Goal: Task Accomplishment & Management: Manage account settings

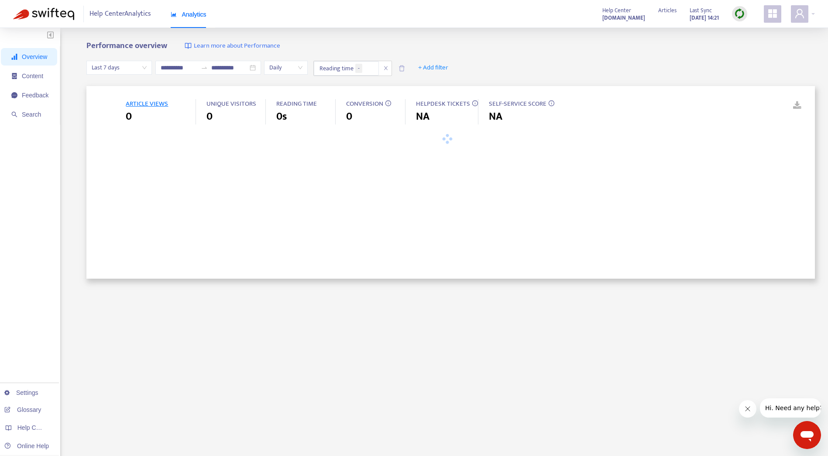
type input "**********"
click at [727, 39] on div "**********" at bounding box center [414, 290] width 828 height 524
click at [809, 14] on div at bounding box center [803, 13] width 24 height 17
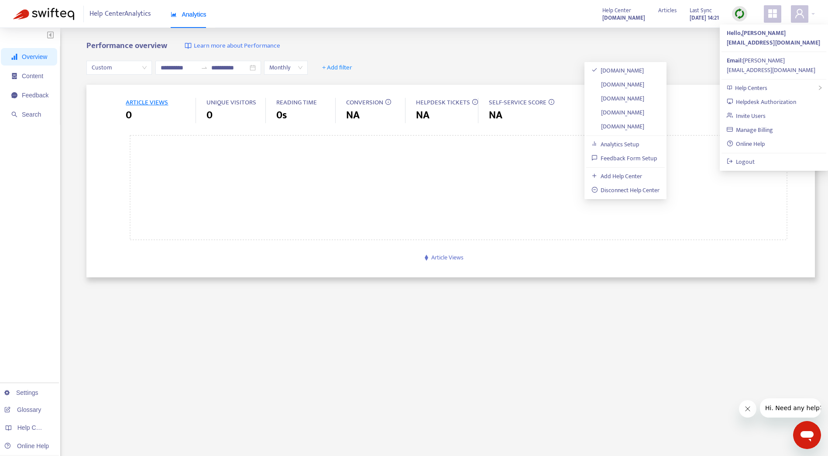
click at [645, 100] on link "[DOMAIN_NAME]" at bounding box center [618, 98] width 53 height 10
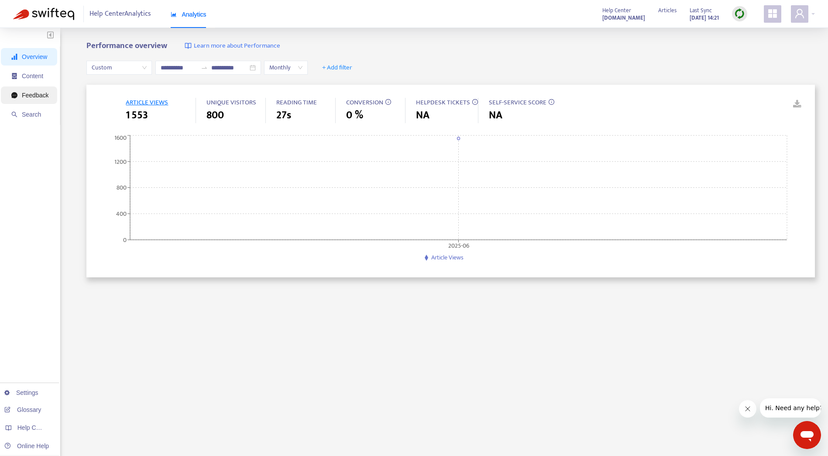
click at [44, 93] on span "Feedback" at bounding box center [35, 95] width 27 height 7
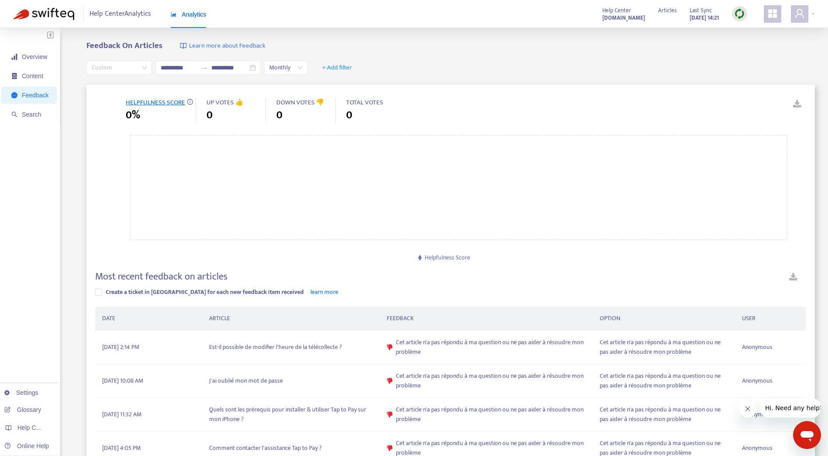
click at [146, 69] on div "Custom" at bounding box center [118, 68] width 65 height 14
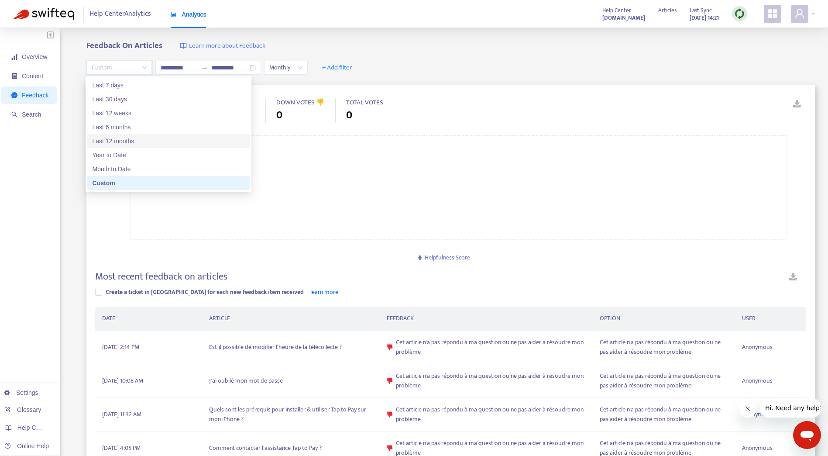
click at [140, 140] on div "Last 12 months" at bounding box center [169, 141] width 152 height 10
type input "**********"
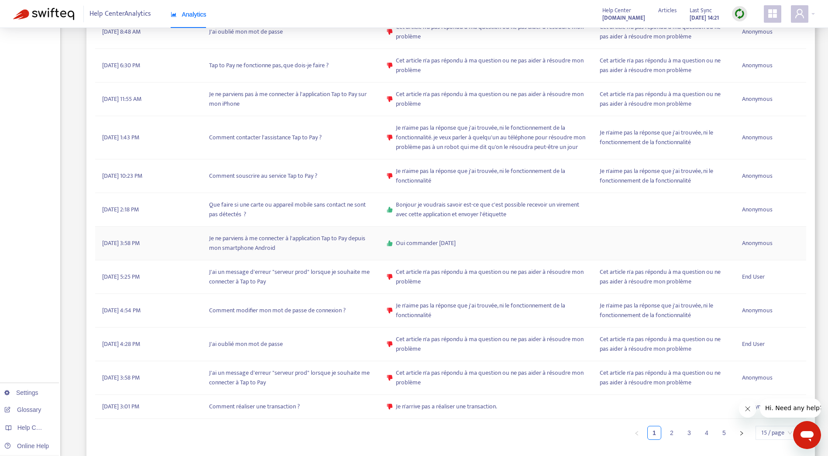
scroll to position [420, 0]
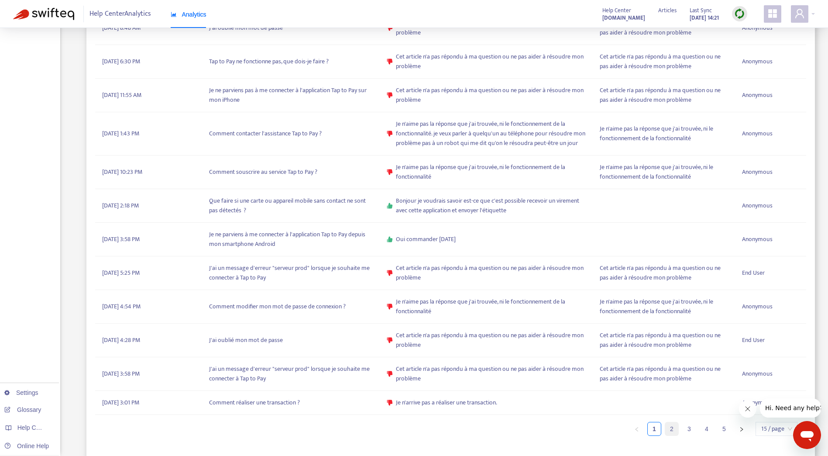
click at [668, 426] on link "2" at bounding box center [671, 428] width 13 height 13
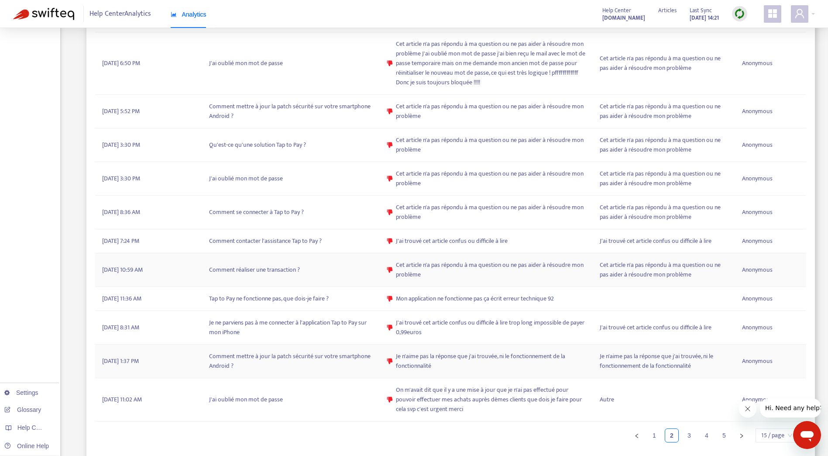
scroll to position [439, 0]
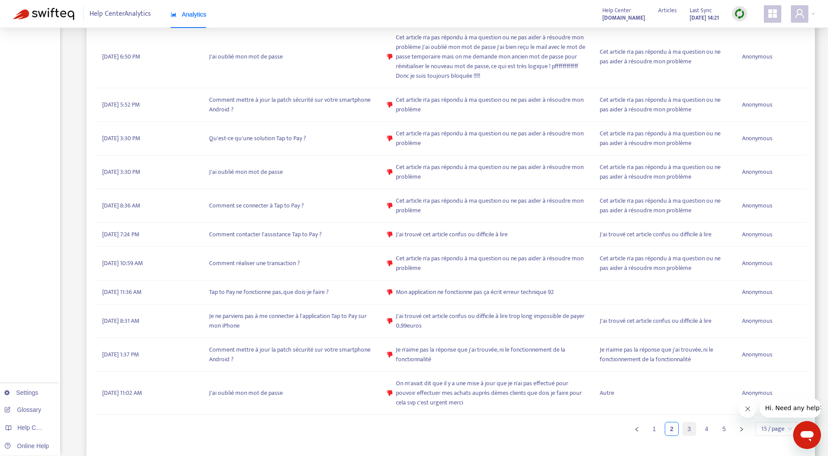
click at [691, 430] on link "3" at bounding box center [689, 428] width 13 height 13
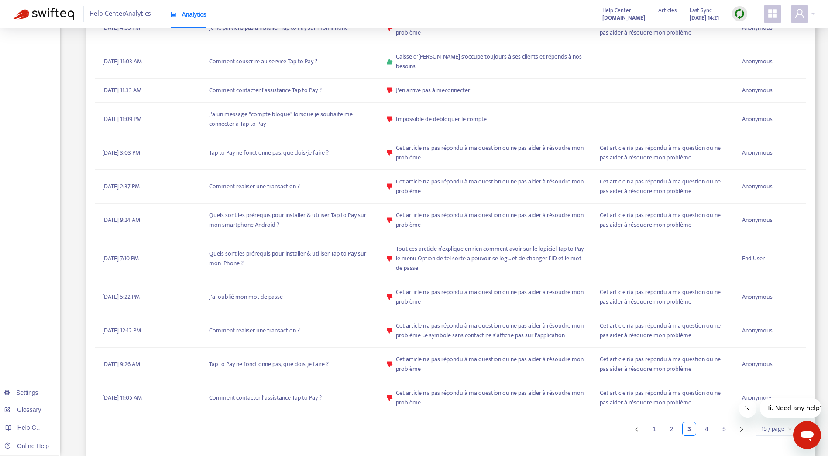
scroll to position [410, 0]
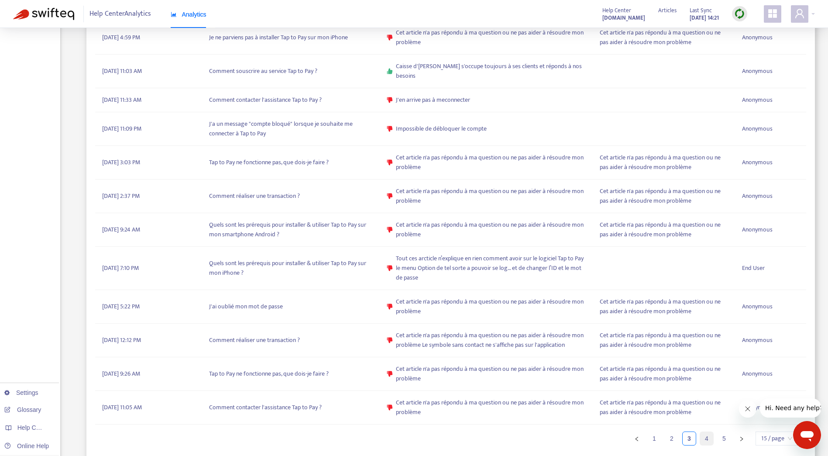
click at [709, 432] on link "4" at bounding box center [706, 438] width 13 height 13
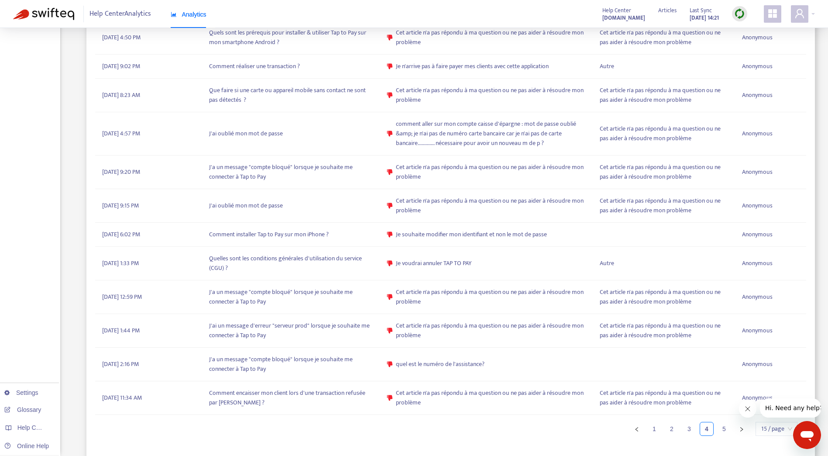
scroll to position [401, 0]
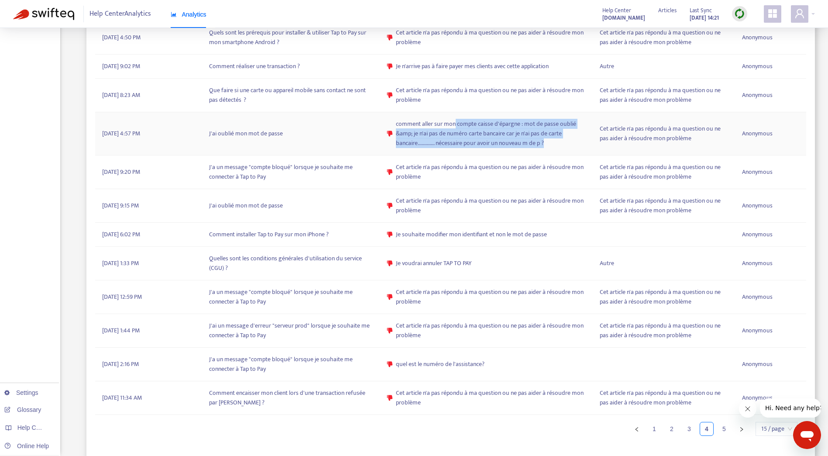
drag, startPoint x: 454, startPoint y: 121, endPoint x: 561, endPoint y: 144, distance: 109.9
click at [552, 146] on span "comment aller sur mon compte caisse d'épargne : mot de passe oublié &amp; je n'…" at bounding box center [491, 133] width 190 height 29
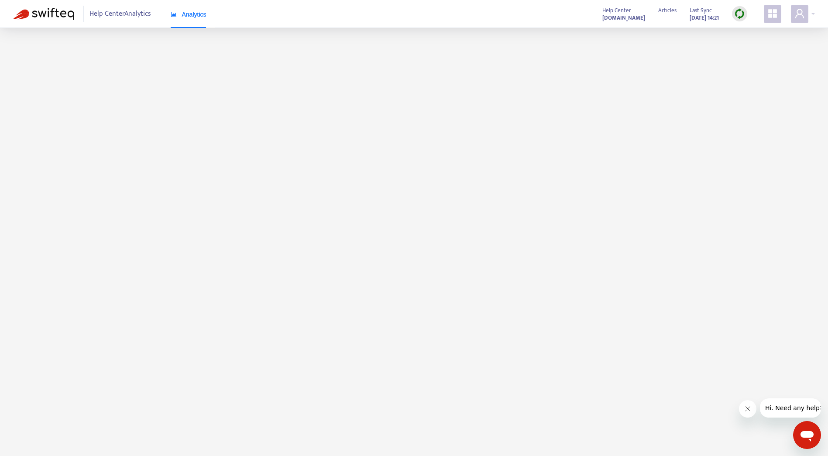
click at [564, 141] on table "DATE ARTICLE FEEDBACK OPTION USER [DATE] 7:47 PM Comment installer Tap to Pay s…" at bounding box center [450, 326] width 711 height 509
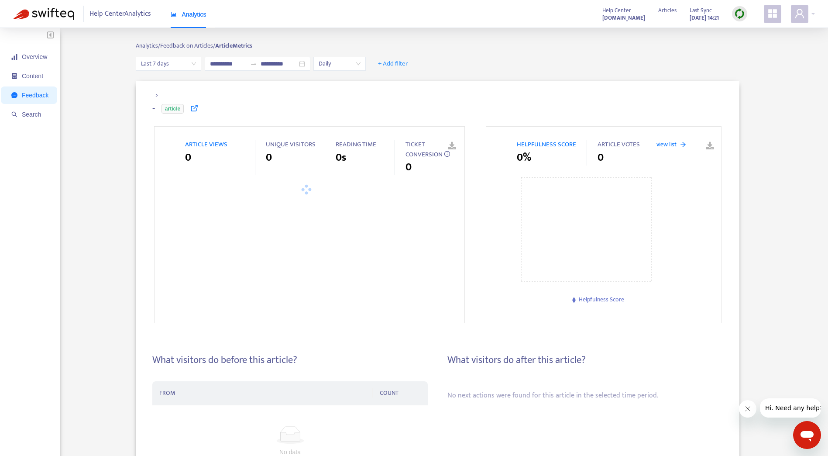
type input "**********"
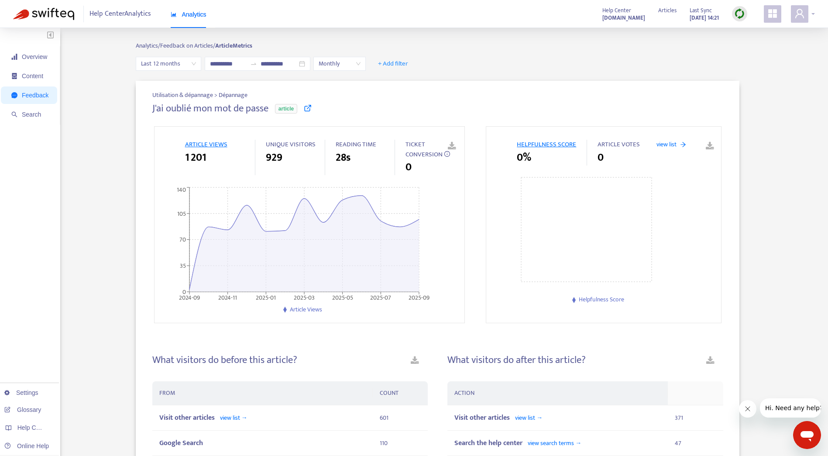
click at [806, 10] on span at bounding box center [799, 13] width 17 height 17
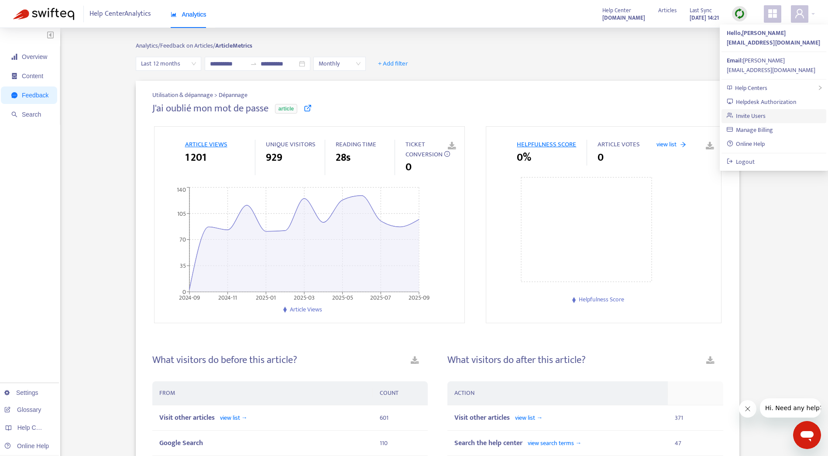
click at [761, 111] on link "Invite Users" at bounding box center [746, 116] width 39 height 10
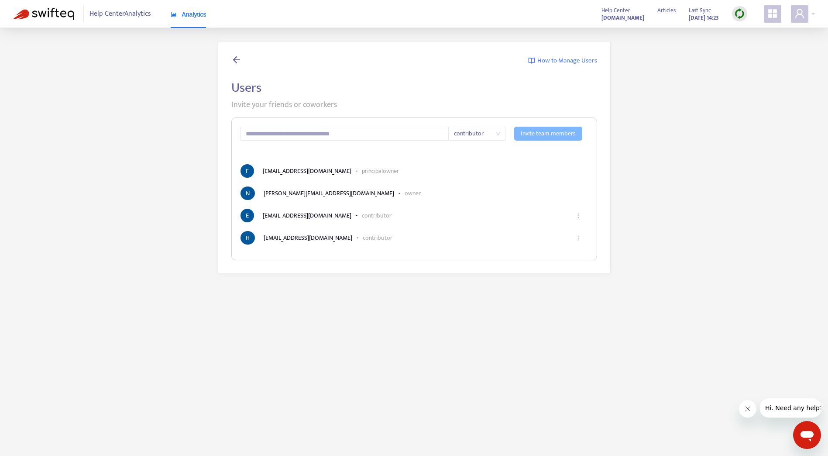
click at [348, 179] on ul "F [EMAIL_ADDRESS][DOMAIN_NAME] - principal owner N [PERSON_NAME][EMAIL_ADDRESS]…" at bounding box center [415, 204] width 348 height 80
click at [321, 172] on li "F [EMAIL_ADDRESS][DOMAIN_NAME] - principal owner" at bounding box center [415, 171] width 348 height 14
click at [288, 215] on li "E [EMAIL_ADDRESS][DOMAIN_NAME] - contributor" at bounding box center [415, 216] width 348 height 14
drag, startPoint x: 353, startPoint y: 245, endPoint x: 314, endPoint y: 238, distance: 39.1
click at [314, 238] on div "contributor Invite team members F [EMAIL_ADDRESS][DOMAIN_NAME] - principal owne…" at bounding box center [414, 188] width 366 height 143
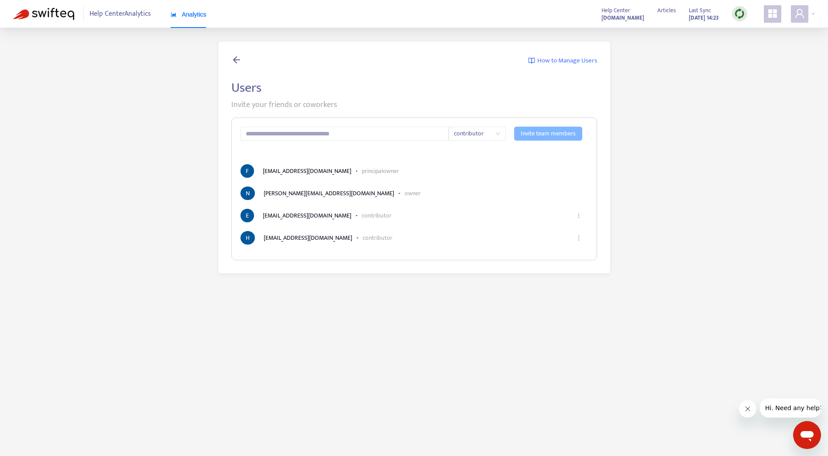
drag, startPoint x: 387, startPoint y: 283, endPoint x: 367, endPoint y: 275, distance: 22.1
click at [384, 283] on main "How to Manage Users Users Invite your friends or coworkers contributor Invite t…" at bounding box center [414, 256] width 828 height 456
drag, startPoint x: 317, startPoint y: 241, endPoint x: 307, endPoint y: 241, distance: 10.1
click at [307, 241] on li "[PERSON_NAME] [PERSON_NAME][EMAIL_ADDRESS][DOMAIN_NAME] - contributor" at bounding box center [415, 238] width 348 height 14
click at [307, 240] on li "[PERSON_NAME] [PERSON_NAME][EMAIL_ADDRESS][DOMAIN_NAME] - contributor" at bounding box center [415, 238] width 348 height 14
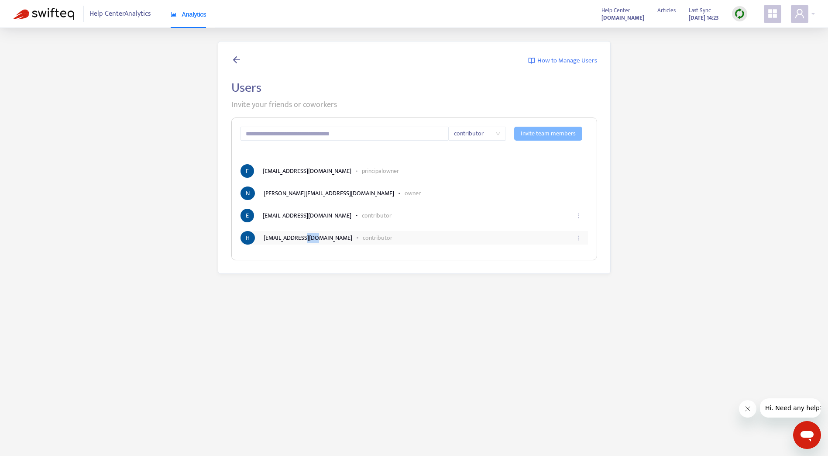
click at [307, 240] on li "[PERSON_NAME] [PERSON_NAME][EMAIL_ADDRESS][DOMAIN_NAME] - contributor" at bounding box center [415, 238] width 348 height 14
click at [330, 266] on div "How to Manage Users Users Invite your friends or coworkers contributor Invite t…" at bounding box center [414, 157] width 393 height 233
click at [572, 169] on li "F [EMAIL_ADDRESS][DOMAIN_NAME] - principal owner" at bounding box center [415, 171] width 348 height 14
